Goal: Check status

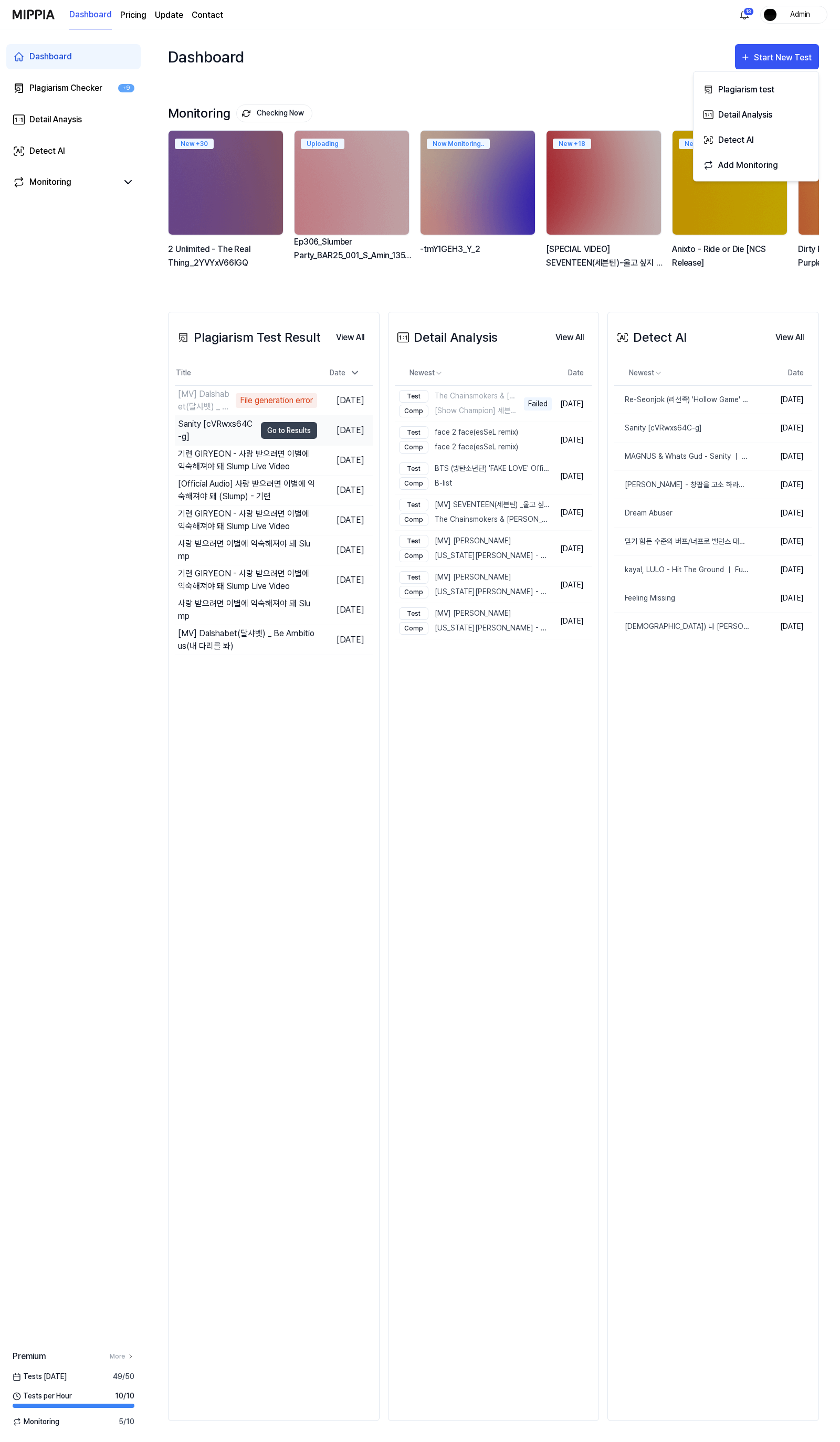
click at [195, 428] on div "Sanity [cVRwxs64C-g]" at bounding box center [217, 431] width 78 height 25
click at [261, 438] on button "Go to Results" at bounding box center [289, 430] width 56 height 17
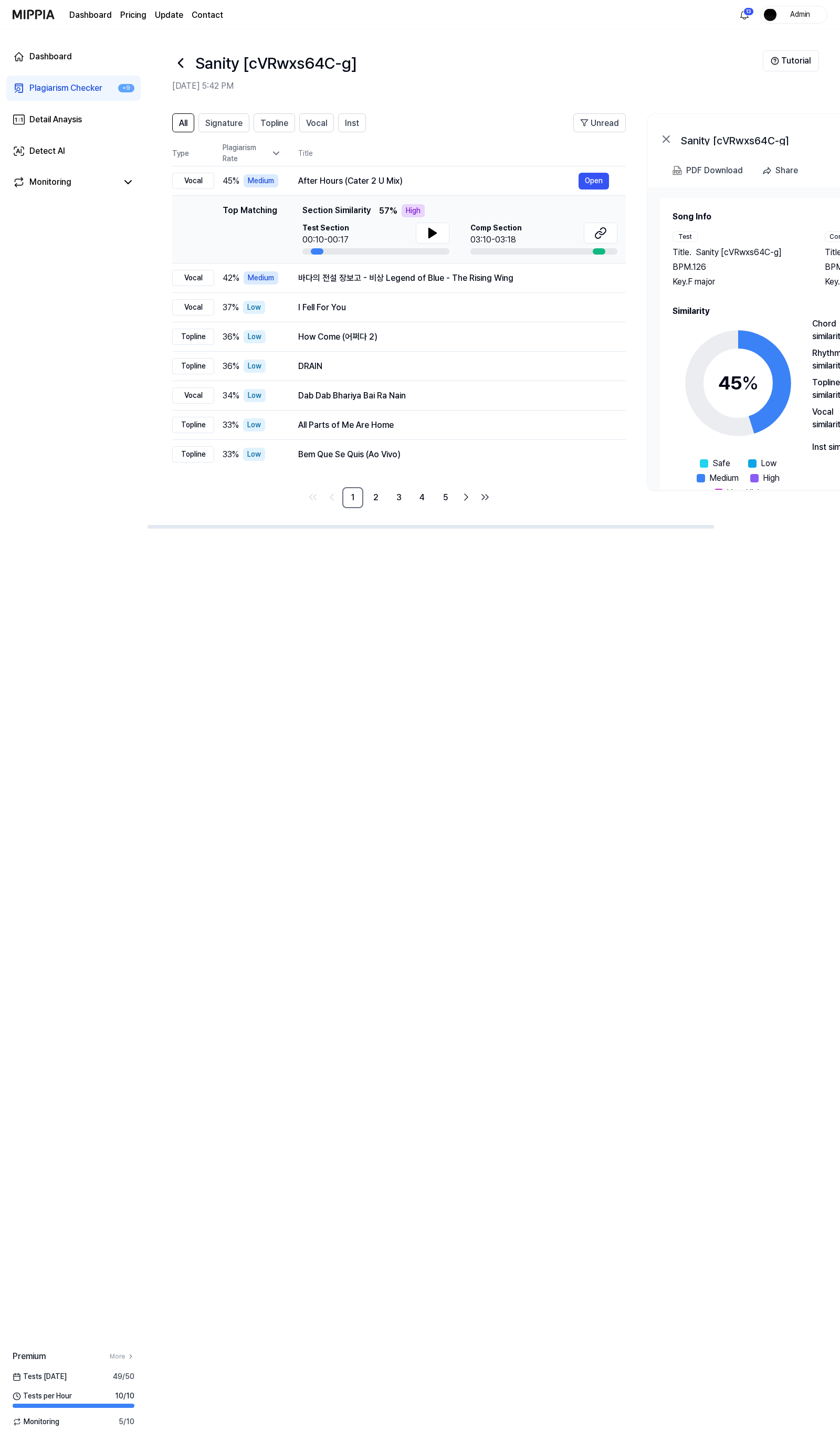
click at [470, 114] on header "All Signature Topline Vocal Inst Unread" at bounding box center [399, 127] width 454 height 27
click at [512, 611] on div "All Signature Topline Vocal Inst Unread All Signature Topline Vocal Inst Type P…" at bounding box center [493, 772] width 693 height 1339
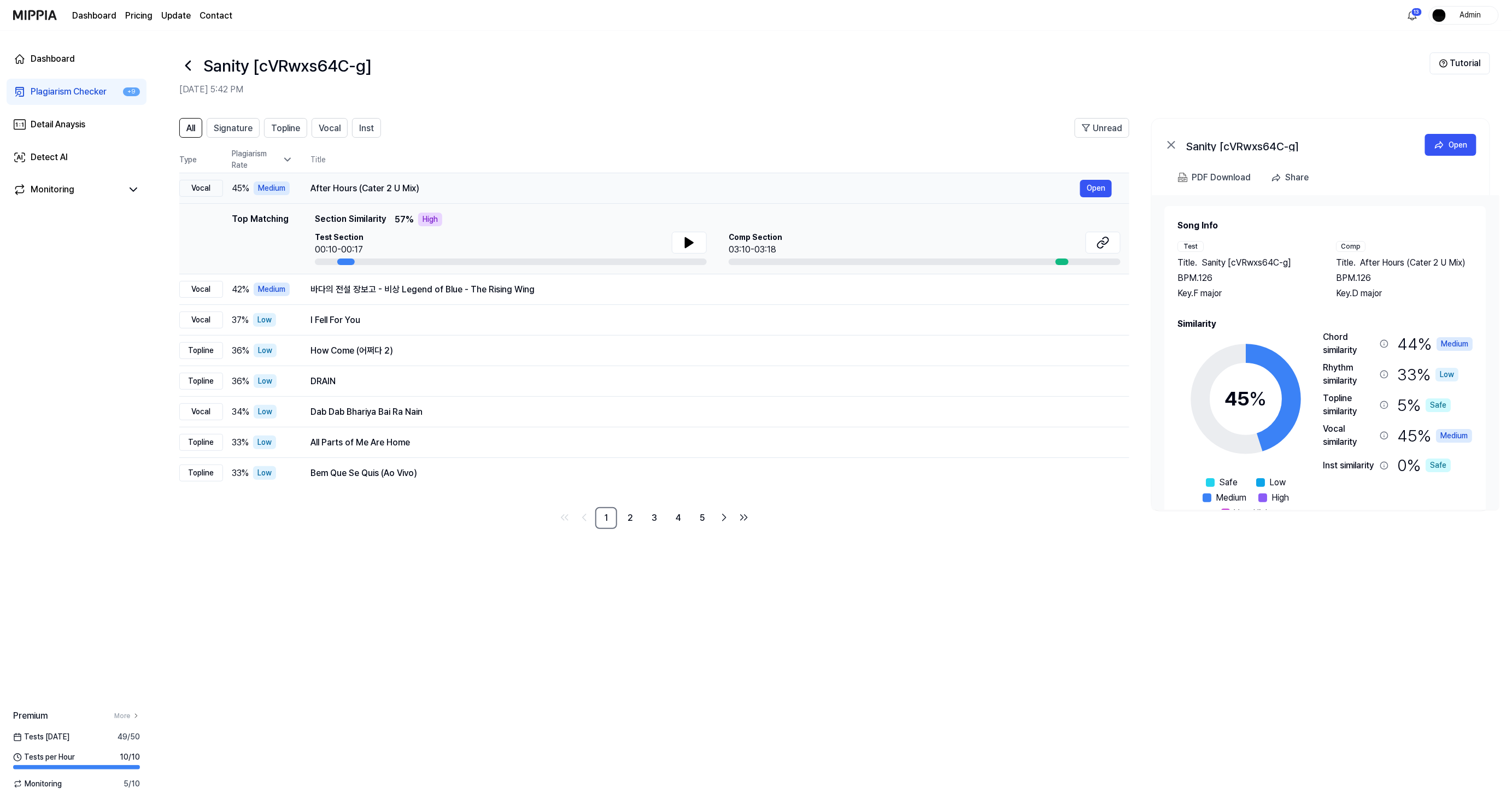
click at [386, 192] on div "After Hours (Cater 2 U Mix)" at bounding box center [695, 188] width 769 height 13
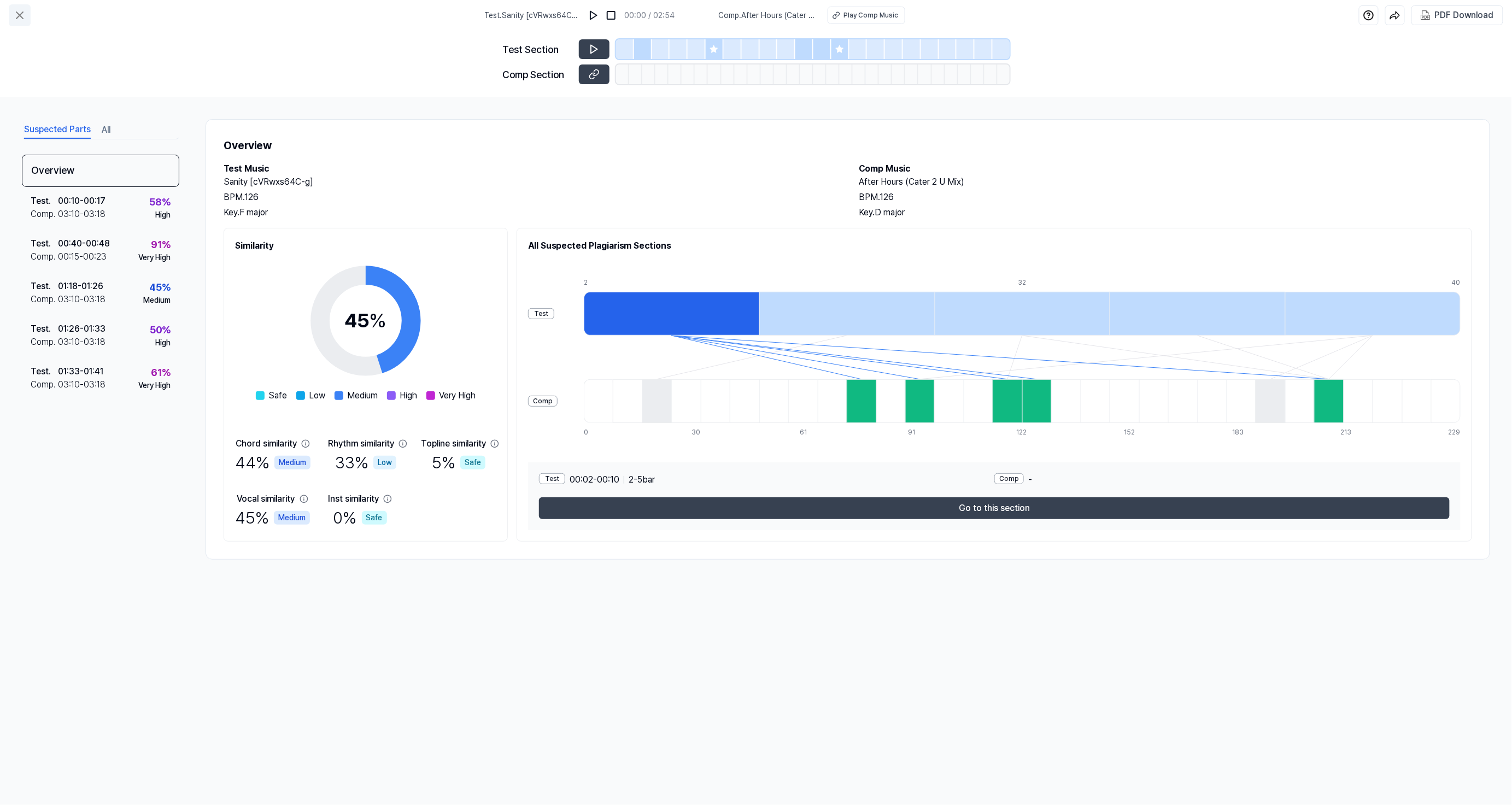
click at [24, 12] on icon at bounding box center [20, 15] width 13 height 13
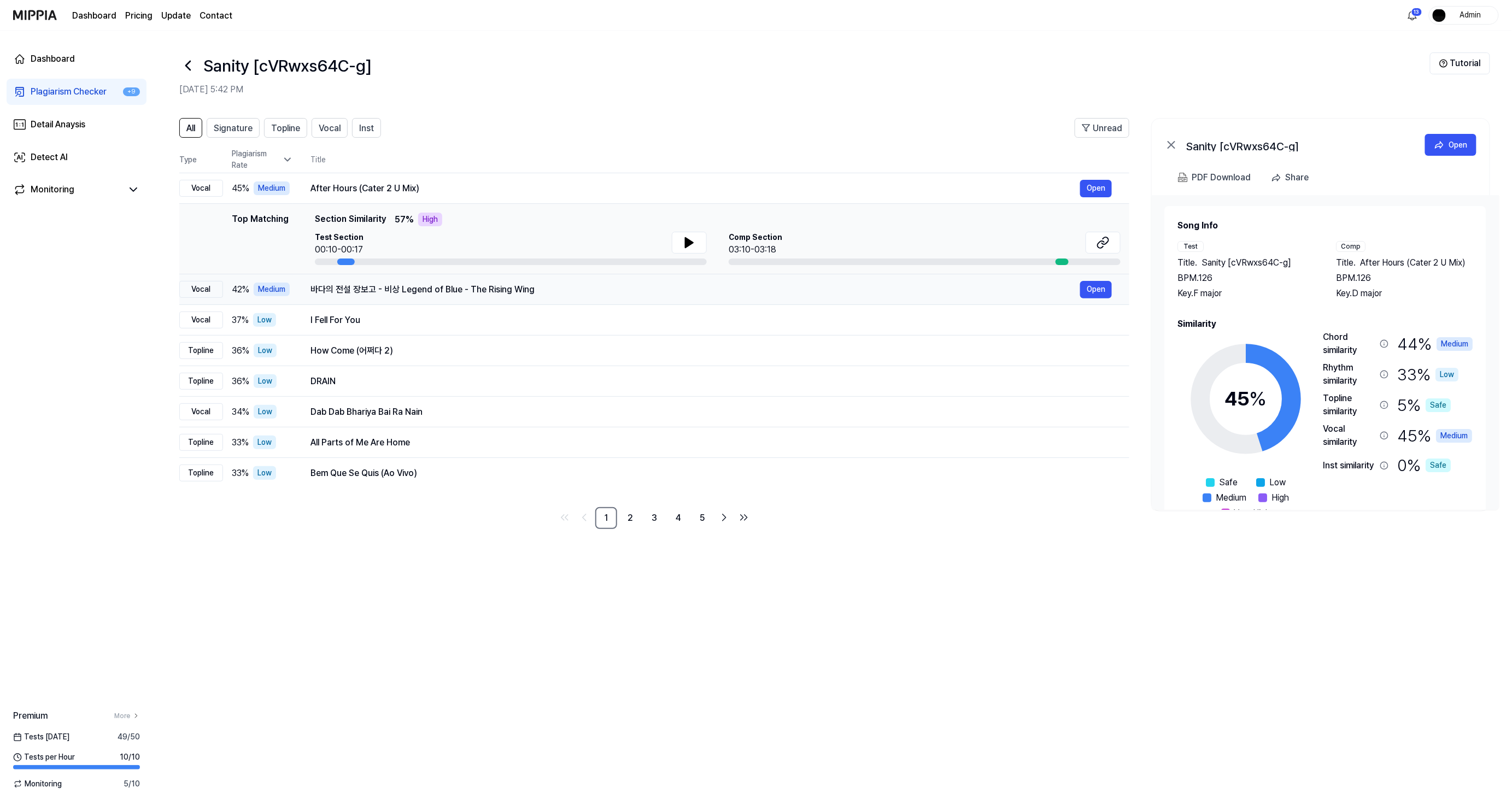
click at [519, 295] on div "바다의 전설 장보고 - 비상 Legend of Blue - The Rising Wing" at bounding box center [695, 289] width 769 height 13
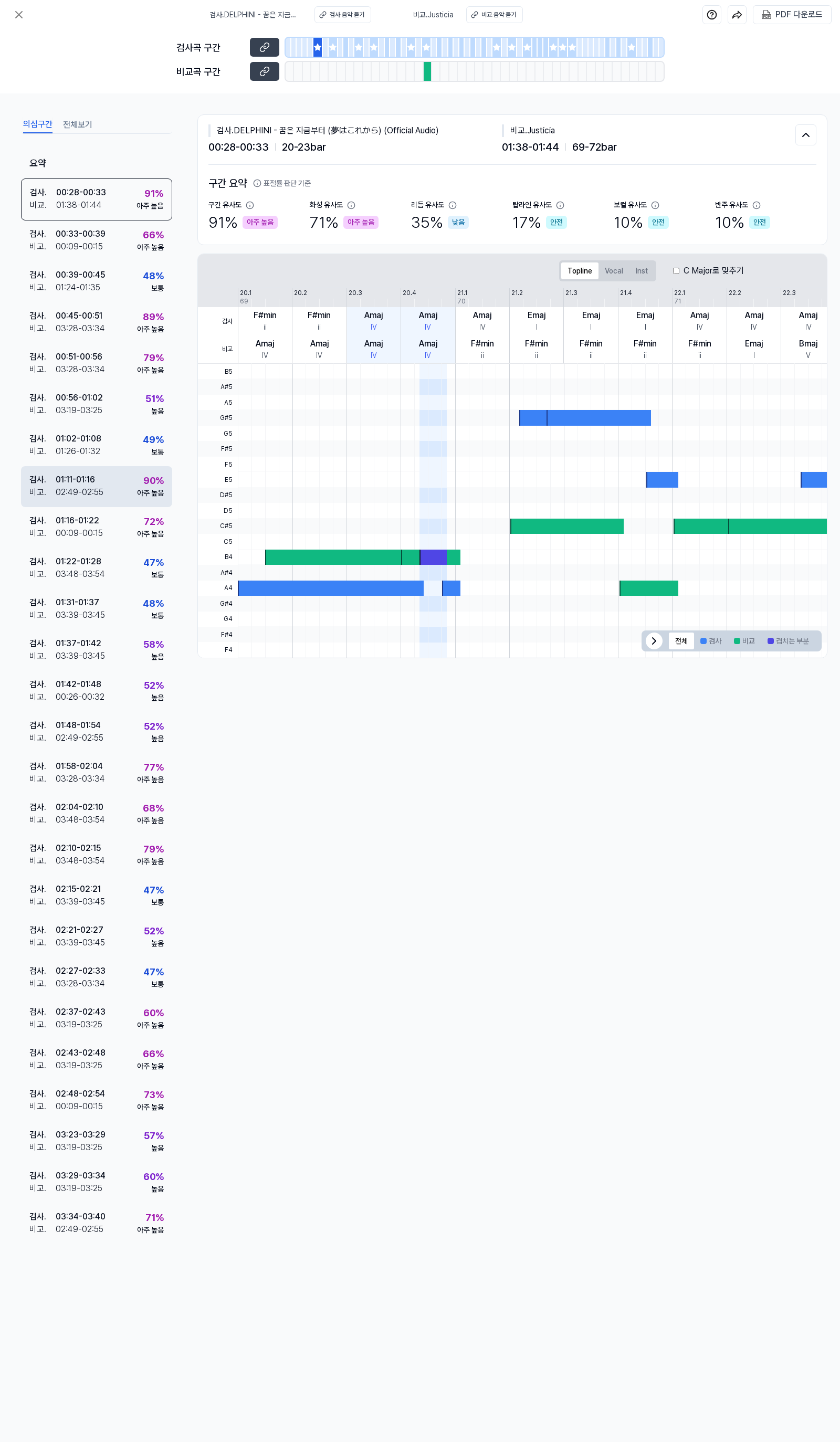
click at [121, 495] on div "검사 . 01:11 - 01:16 비교 . 02:49 - 02:55 90 % 아주 높음" at bounding box center [96, 487] width 151 height 41
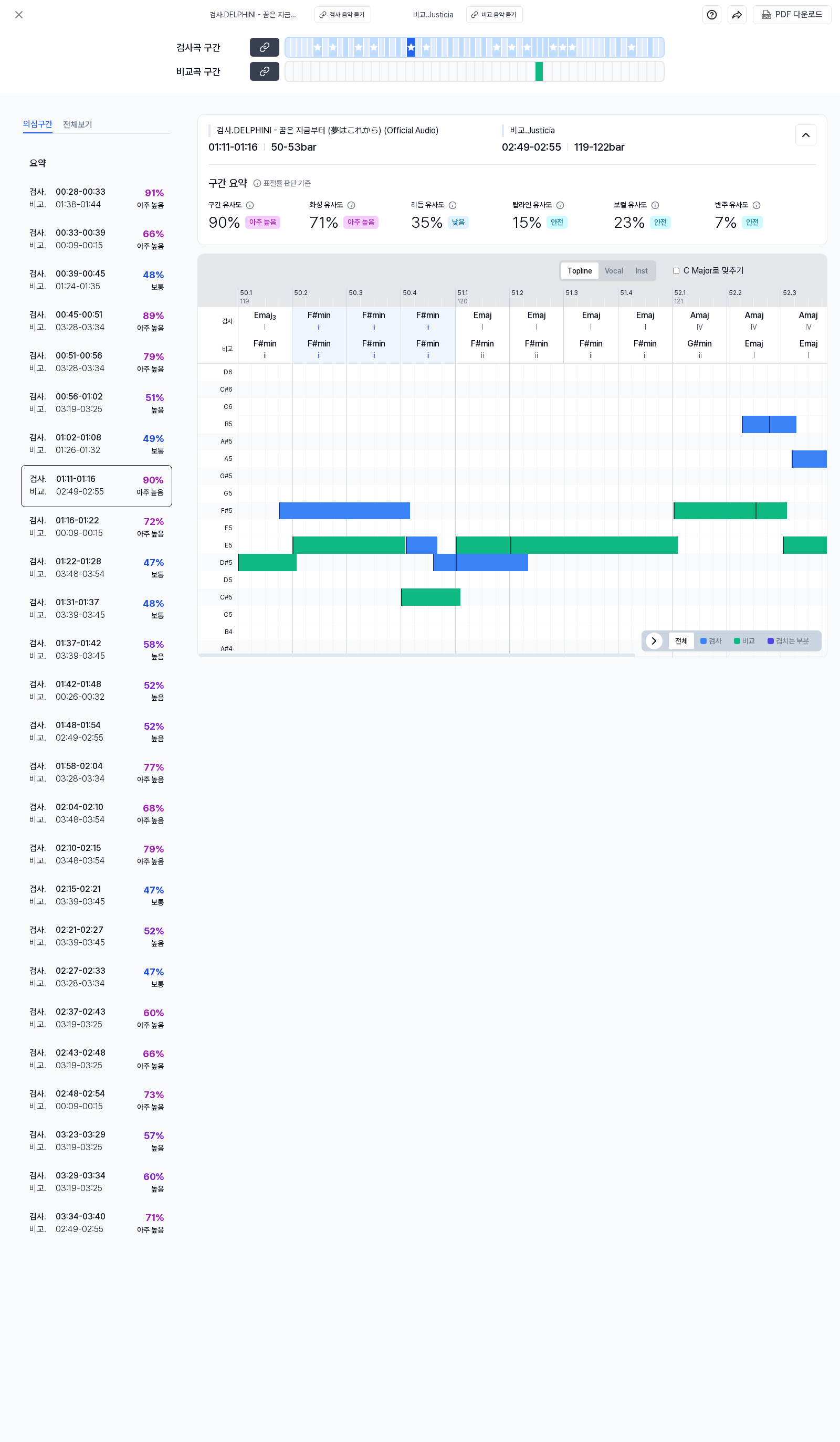
click at [569, 888] on div "의심구간 전체보기 요약 검사 . 00:28 - 00:33 비교 . 01:38 - 01:44 91 % 아주 높음 검사 . 00:33 - 00:3…" at bounding box center [420, 700] width 840 height 1213
click at [14, 17] on icon at bounding box center [19, 14] width 13 height 13
click at [20, 19] on icon at bounding box center [19, 14] width 13 height 13
